Goal: Task Accomplishment & Management: Manage account settings

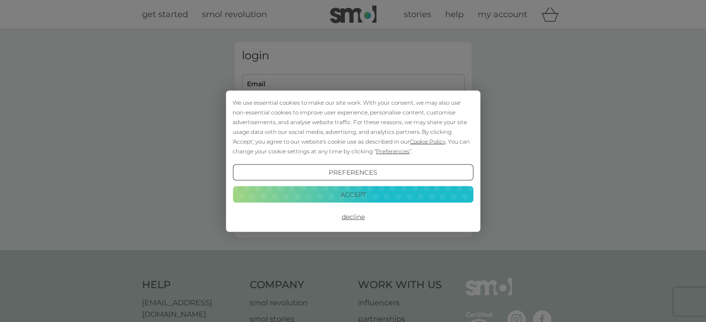
type input "jo-wogle@hotmail.co.uk"
click at [356, 217] on button "Decline" at bounding box center [352, 217] width 240 height 17
type input "[EMAIL_ADDRESS][DOMAIN_NAME]"
click at [351, 215] on button "Decline" at bounding box center [352, 217] width 240 height 17
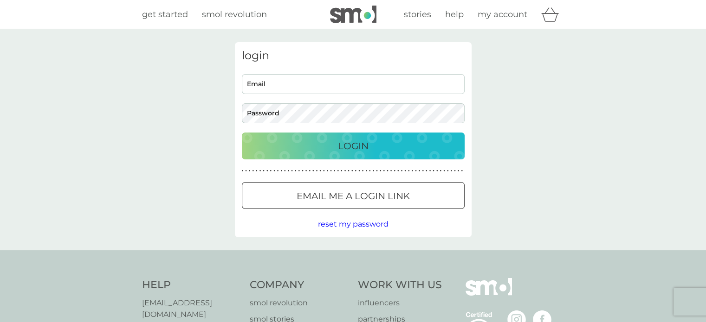
type input "jo-wogle@hotmail.co.uk"
click at [369, 144] on div "Login" at bounding box center [353, 146] width 204 height 15
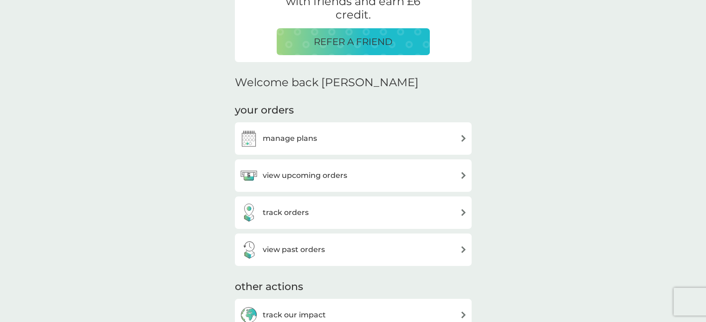
scroll to position [232, 0]
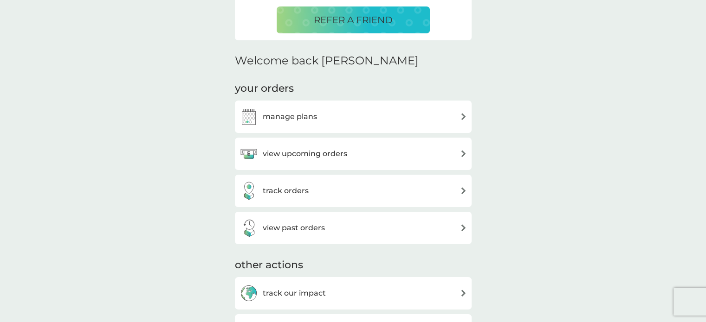
click at [336, 154] on h3 "view upcoming orders" at bounding box center [305, 154] width 84 height 12
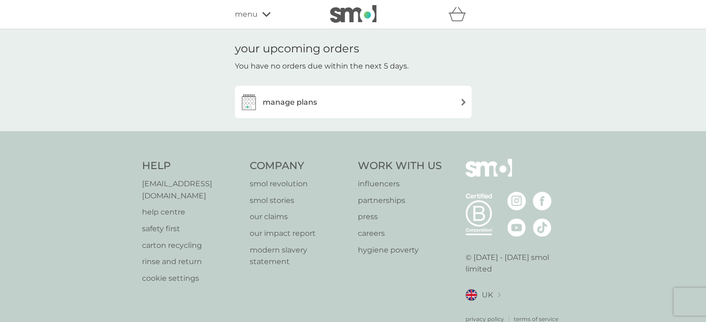
click at [461, 105] on img at bounding box center [463, 102] width 7 height 7
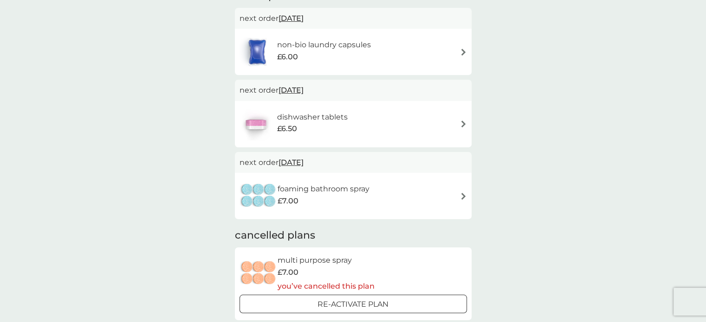
scroll to position [93, 0]
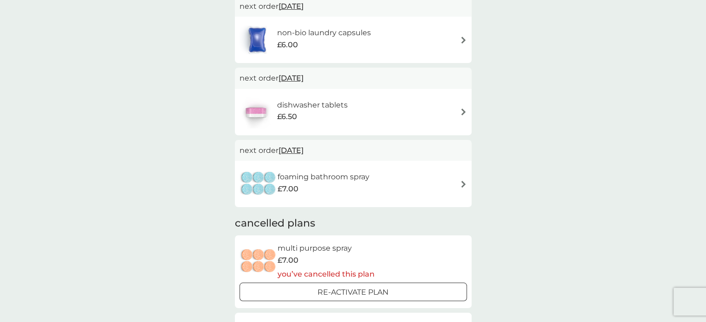
click at [462, 112] on img at bounding box center [463, 112] width 7 height 7
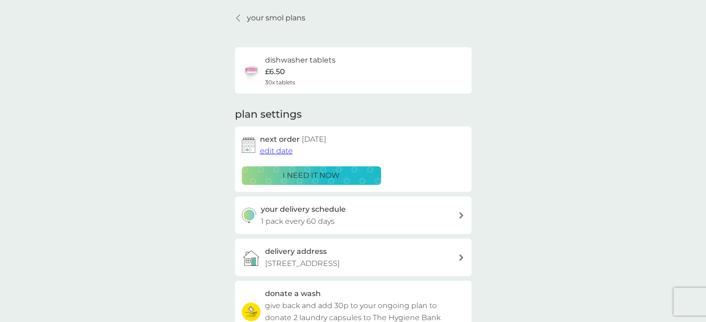
scroll to position [46, 0]
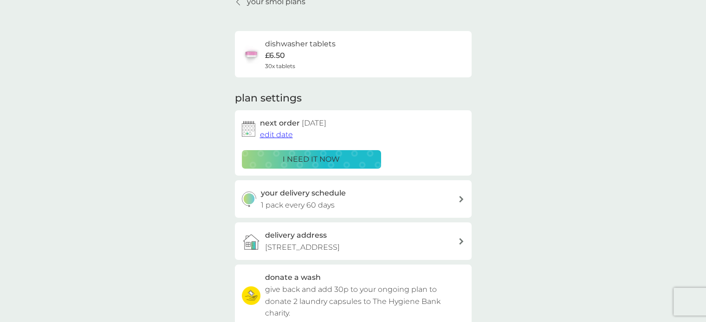
click at [318, 158] on p "i need it now" at bounding box center [311, 160] width 57 height 12
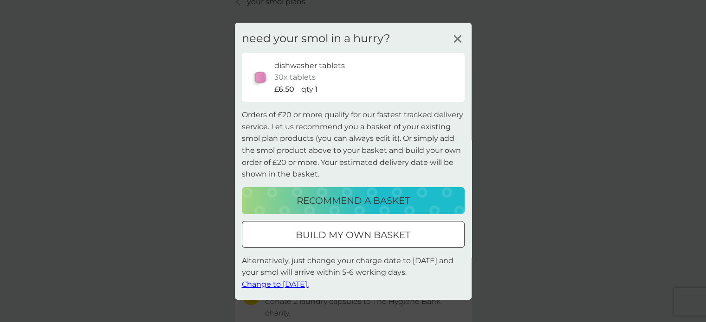
click at [457, 35] on icon at bounding box center [457, 39] width 14 height 14
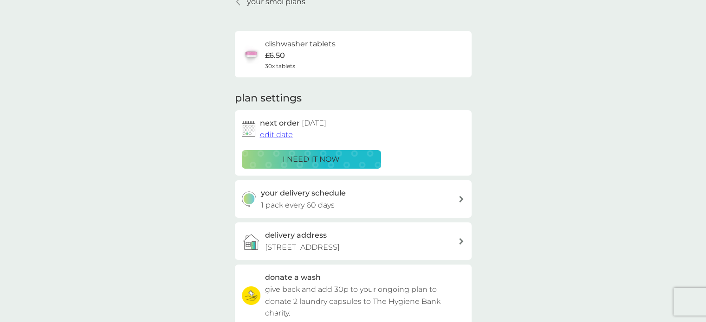
click at [280, 136] on span "edit date" at bounding box center [276, 134] width 33 height 9
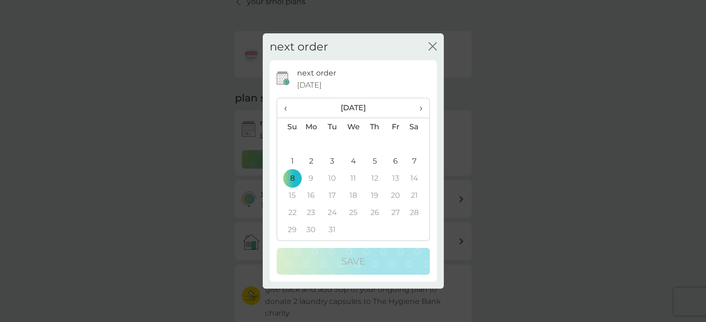
click at [284, 109] on span "‹" at bounding box center [289, 107] width 10 height 19
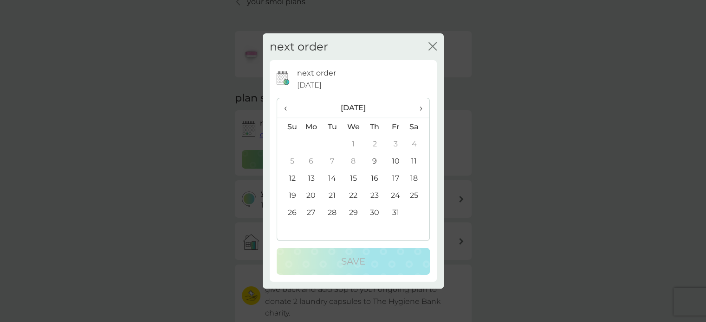
click at [291, 194] on td "19" at bounding box center [289, 195] width 24 height 17
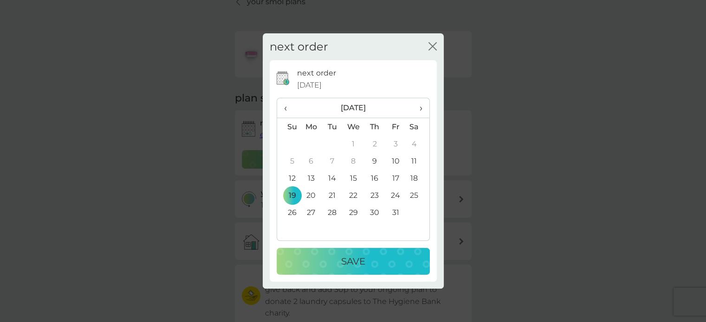
click at [358, 260] on p "Save" at bounding box center [353, 261] width 24 height 15
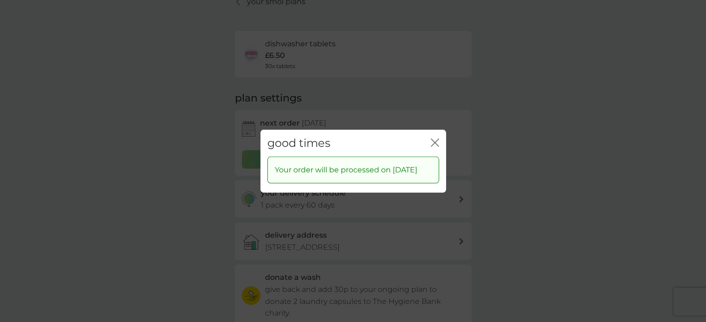
click at [432, 139] on icon "close" at bounding box center [433, 142] width 4 height 7
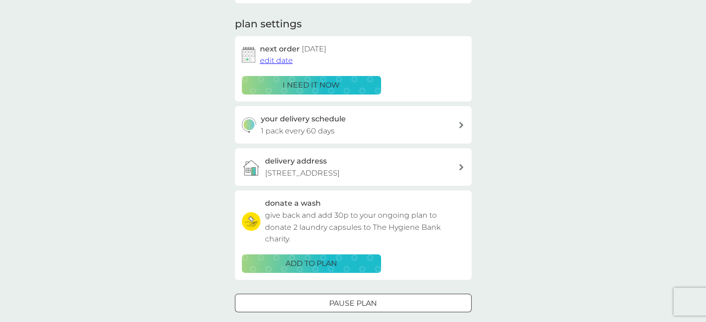
scroll to position [0, 0]
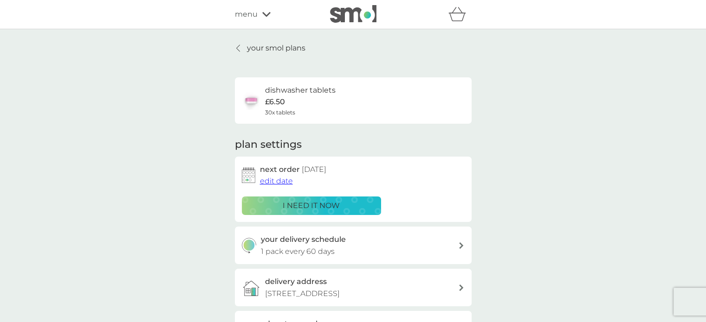
click at [257, 47] on p "your smol plans" at bounding box center [276, 48] width 58 height 12
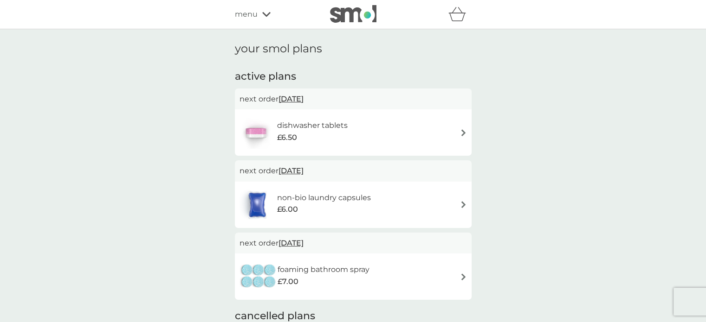
click at [267, 12] on icon at bounding box center [266, 15] width 8 height 6
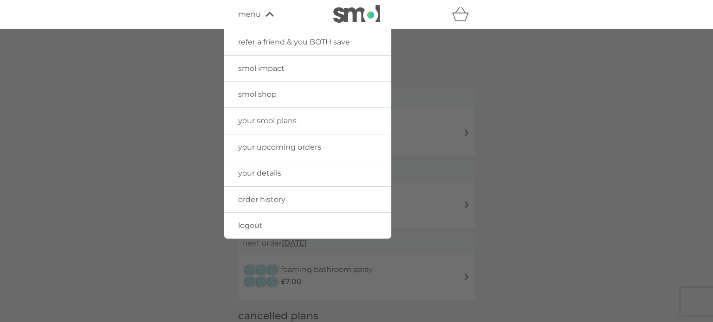
click at [251, 227] on span "logout" at bounding box center [250, 225] width 25 height 9
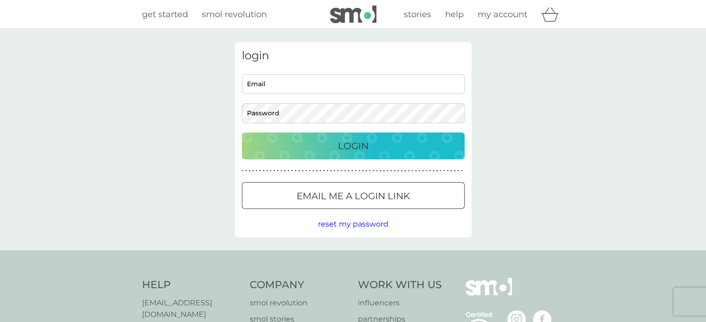
type input "[EMAIL_ADDRESS][DOMAIN_NAME]"
